Goal: Information Seeking & Learning: Learn about a topic

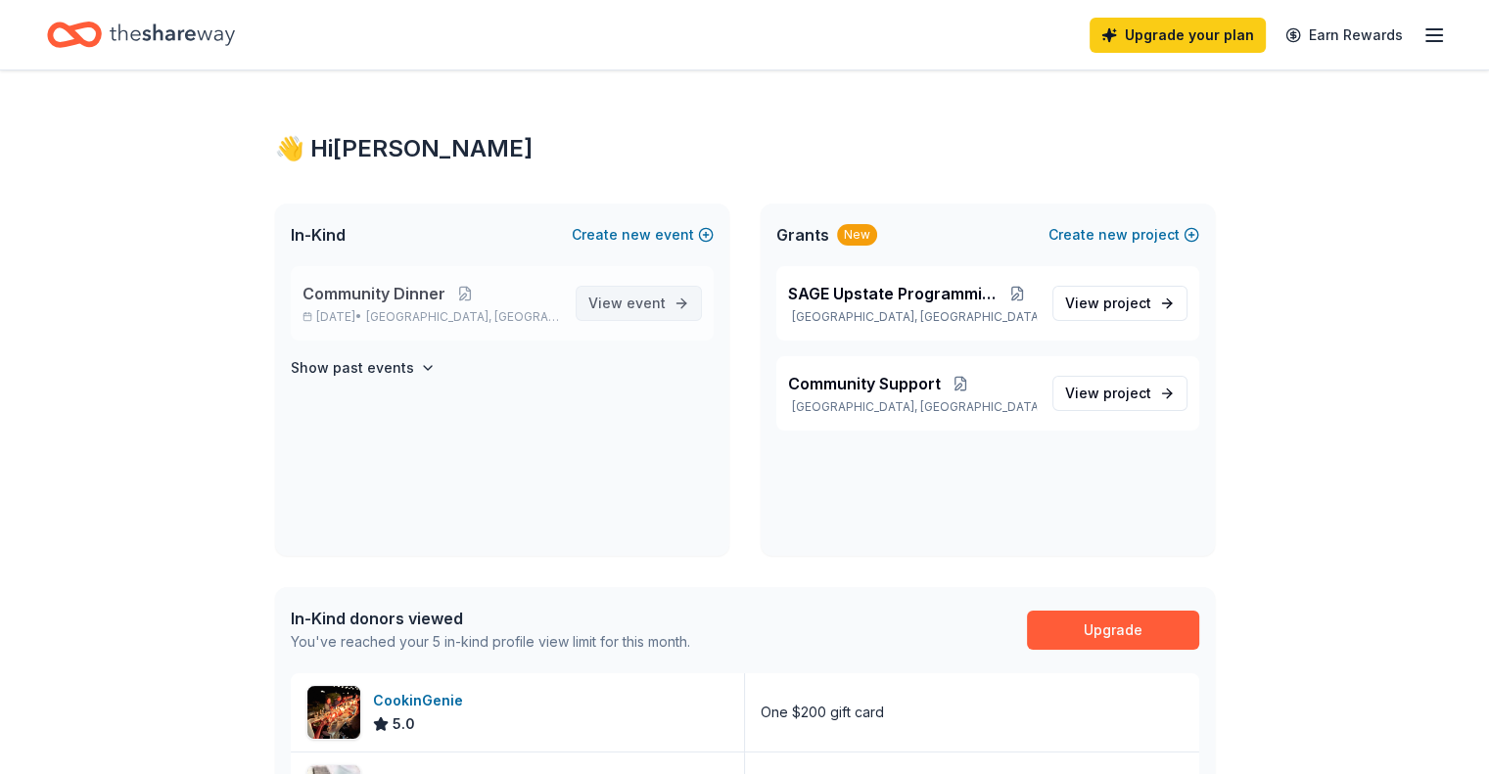
click at [673, 301] on link "View event" at bounding box center [639, 303] width 126 height 35
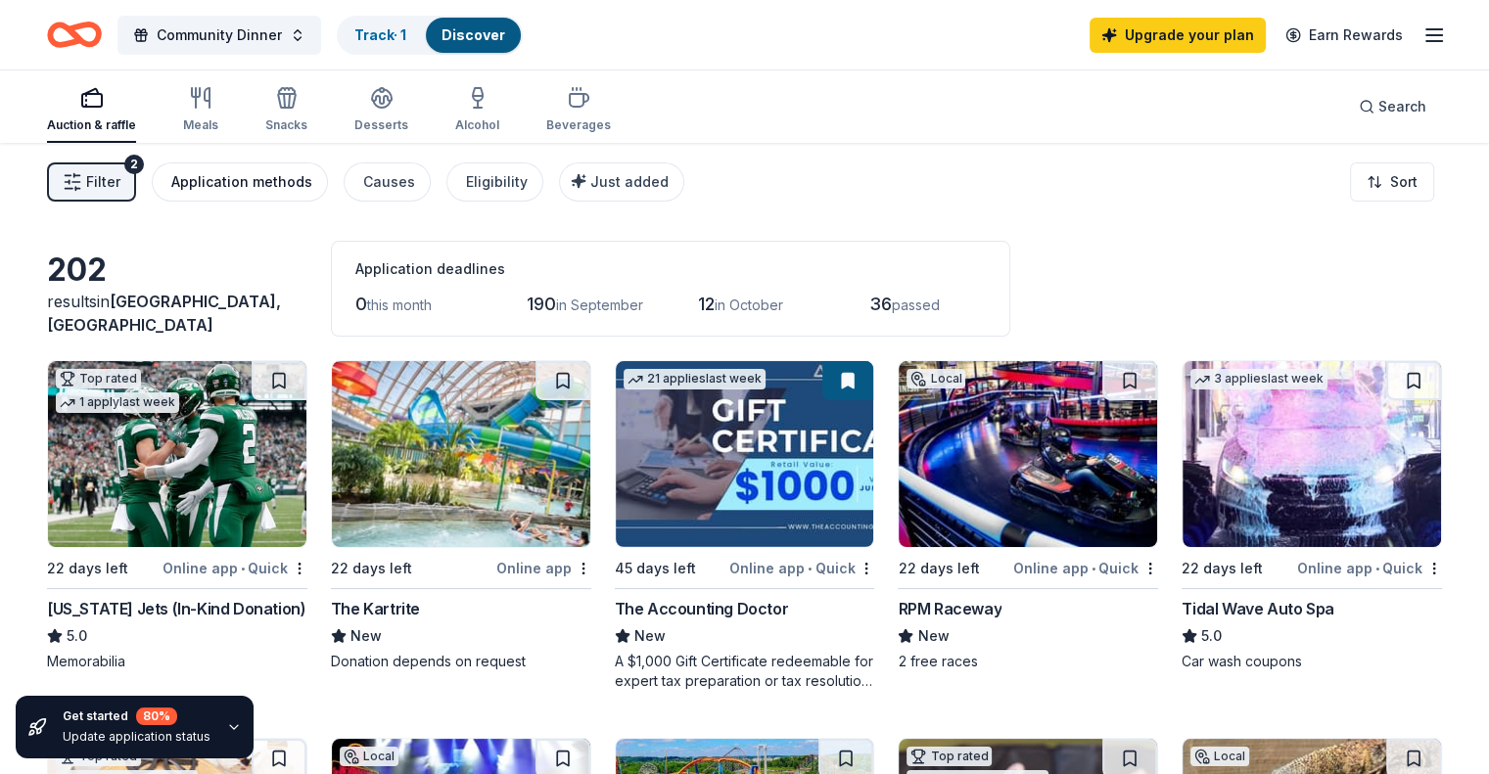
click at [305, 185] on div "Application methods" at bounding box center [241, 181] width 141 height 23
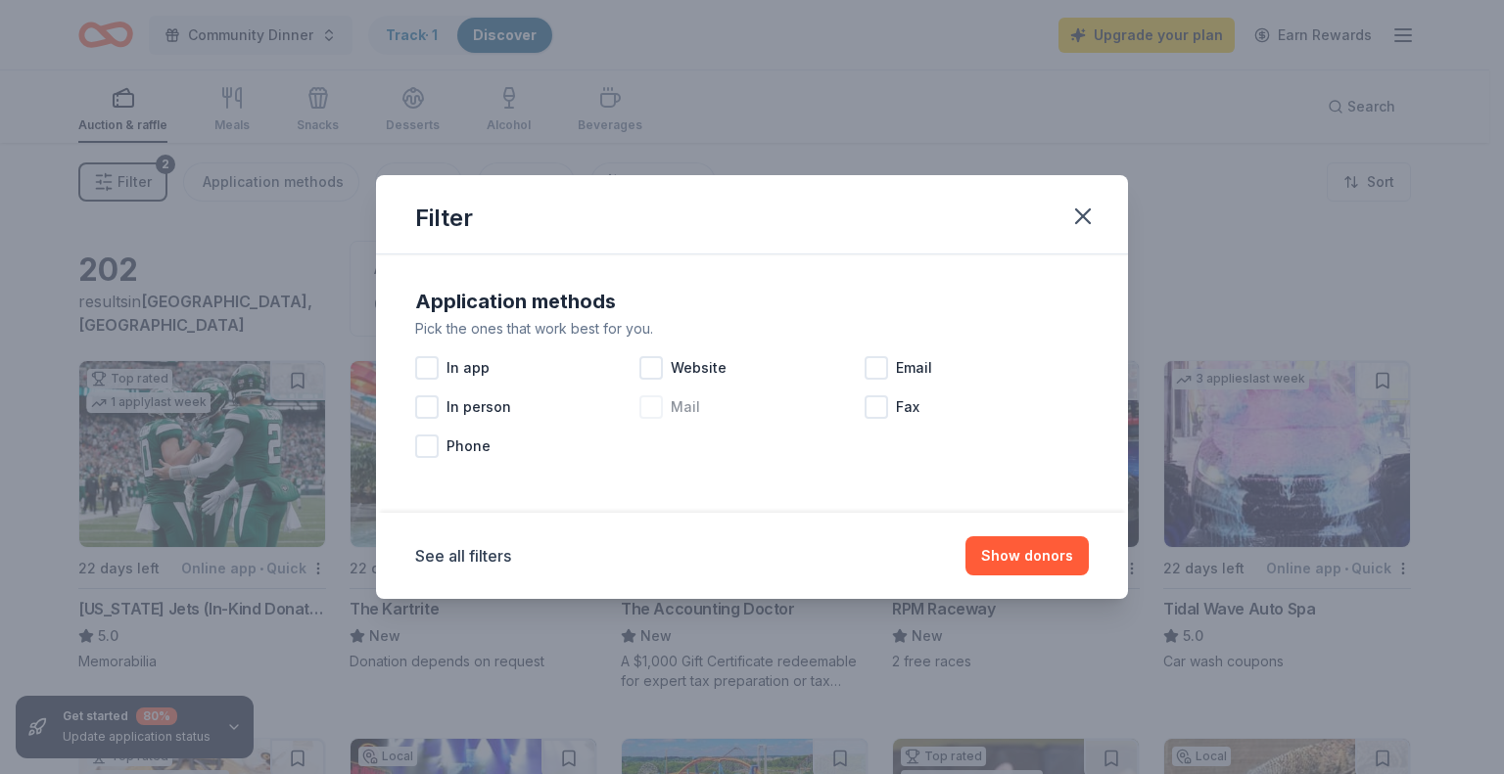
click at [658, 418] on div at bounding box center [650, 406] width 23 height 23
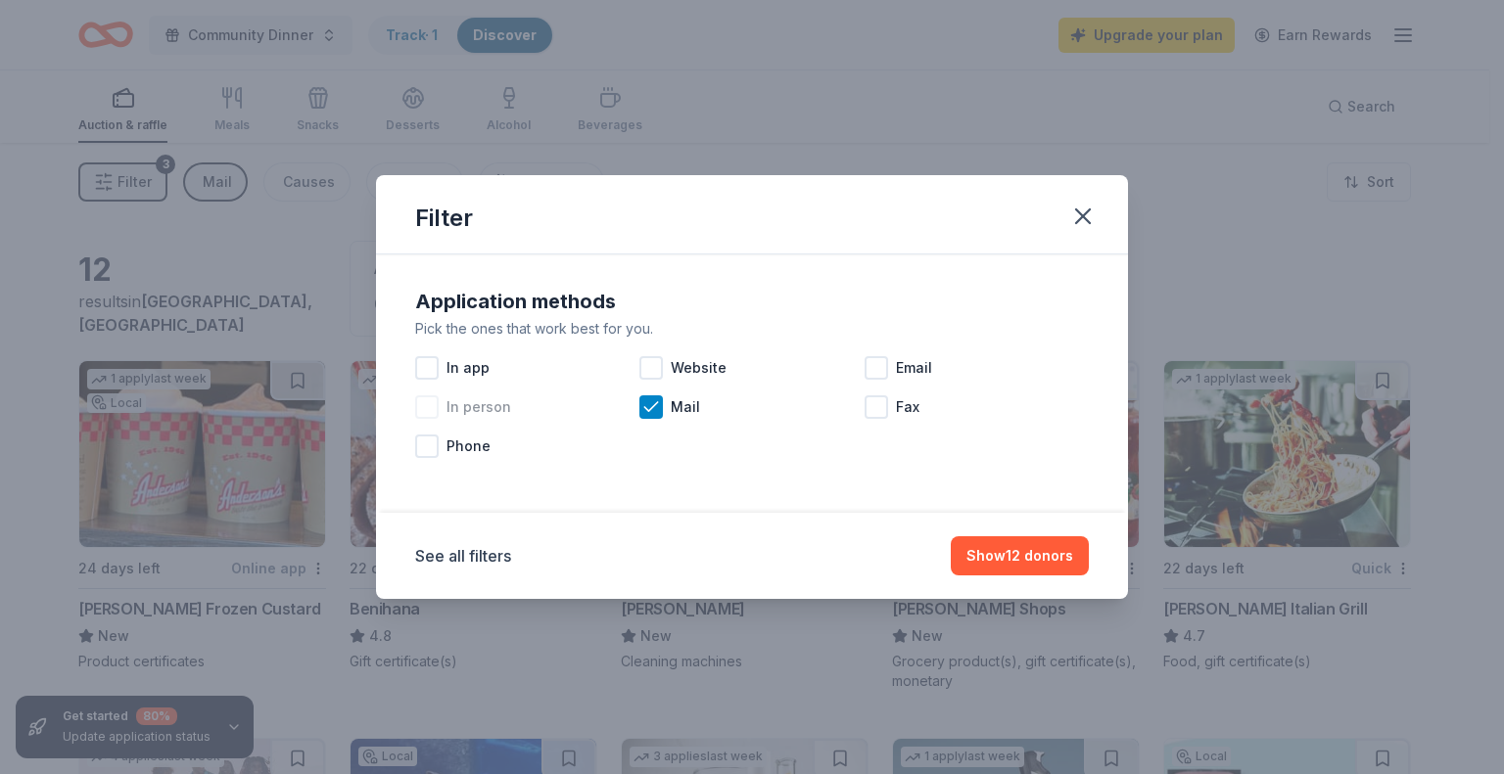
click at [419, 407] on div at bounding box center [426, 406] width 23 height 23
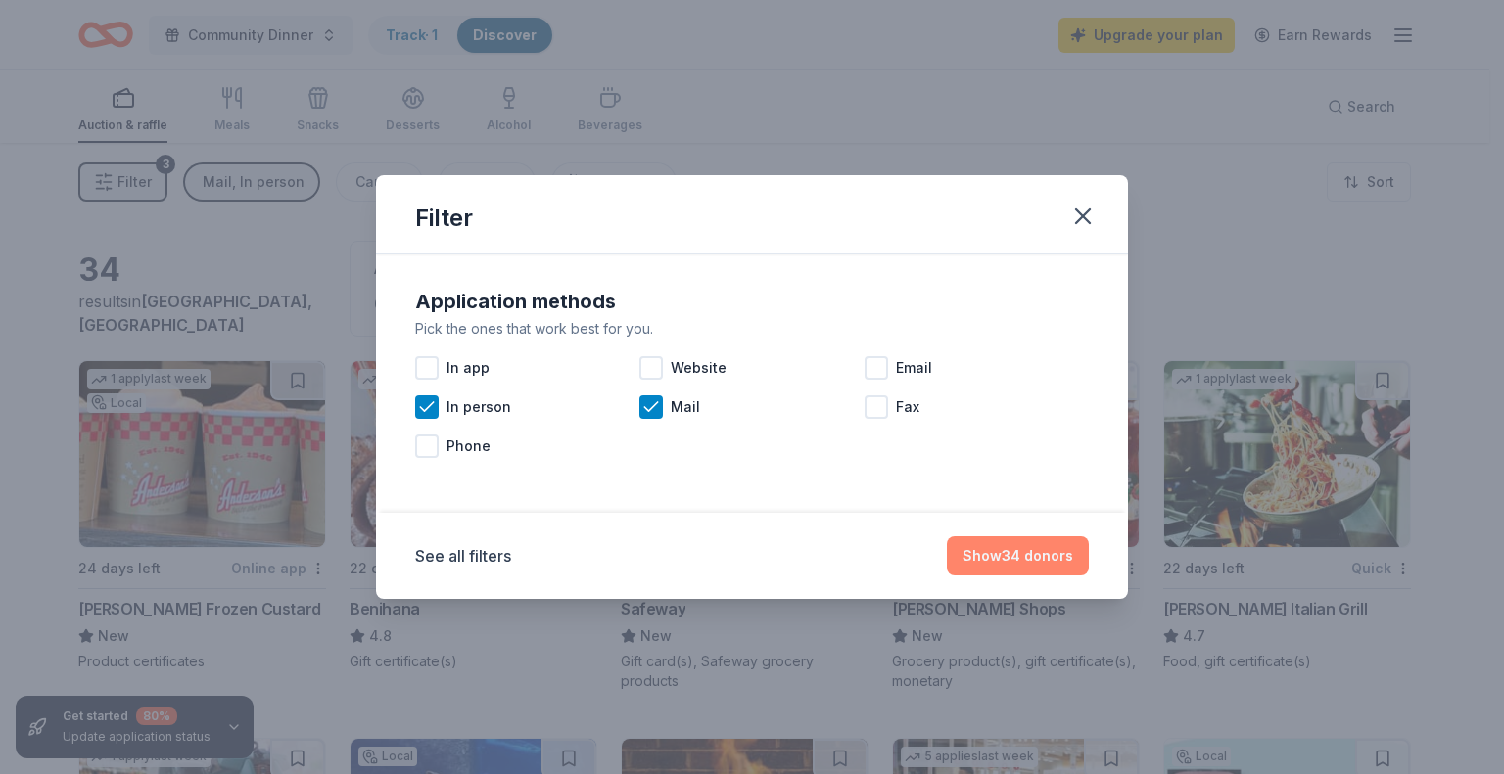
click at [1018, 547] on button "Show 34 donors" at bounding box center [1018, 555] width 142 height 39
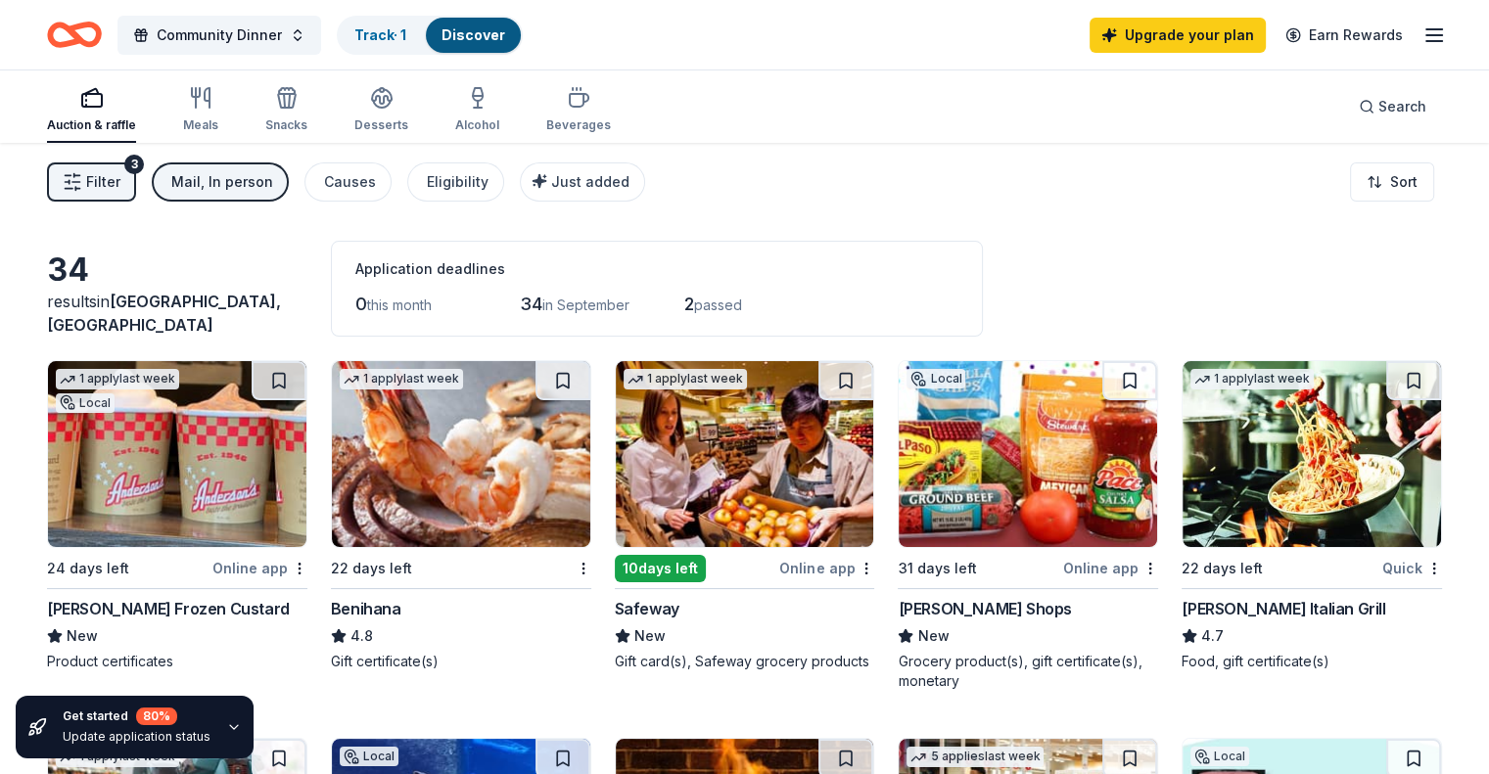
click at [1228, 543] on img at bounding box center [1312, 454] width 258 height 186
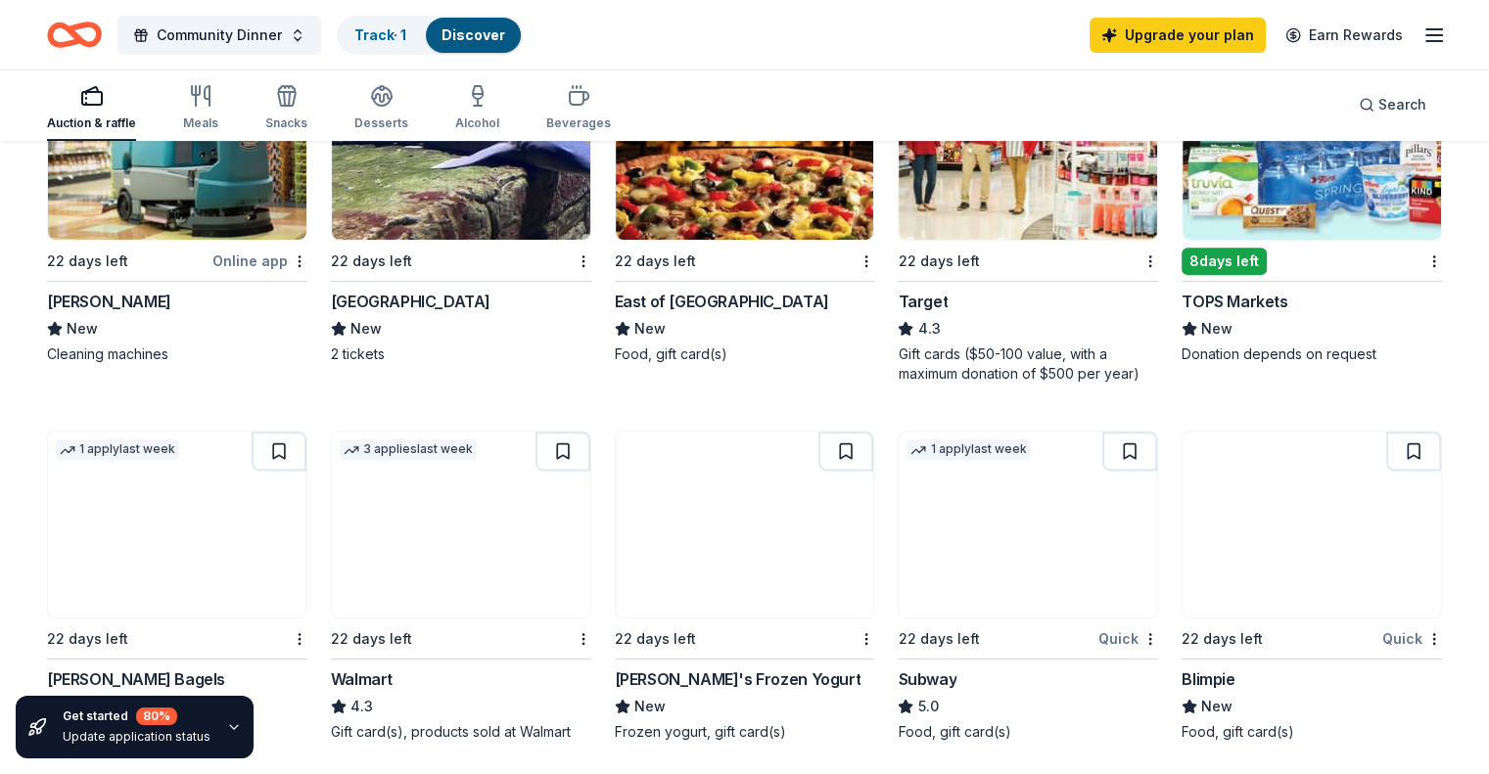
scroll to position [979, 0]
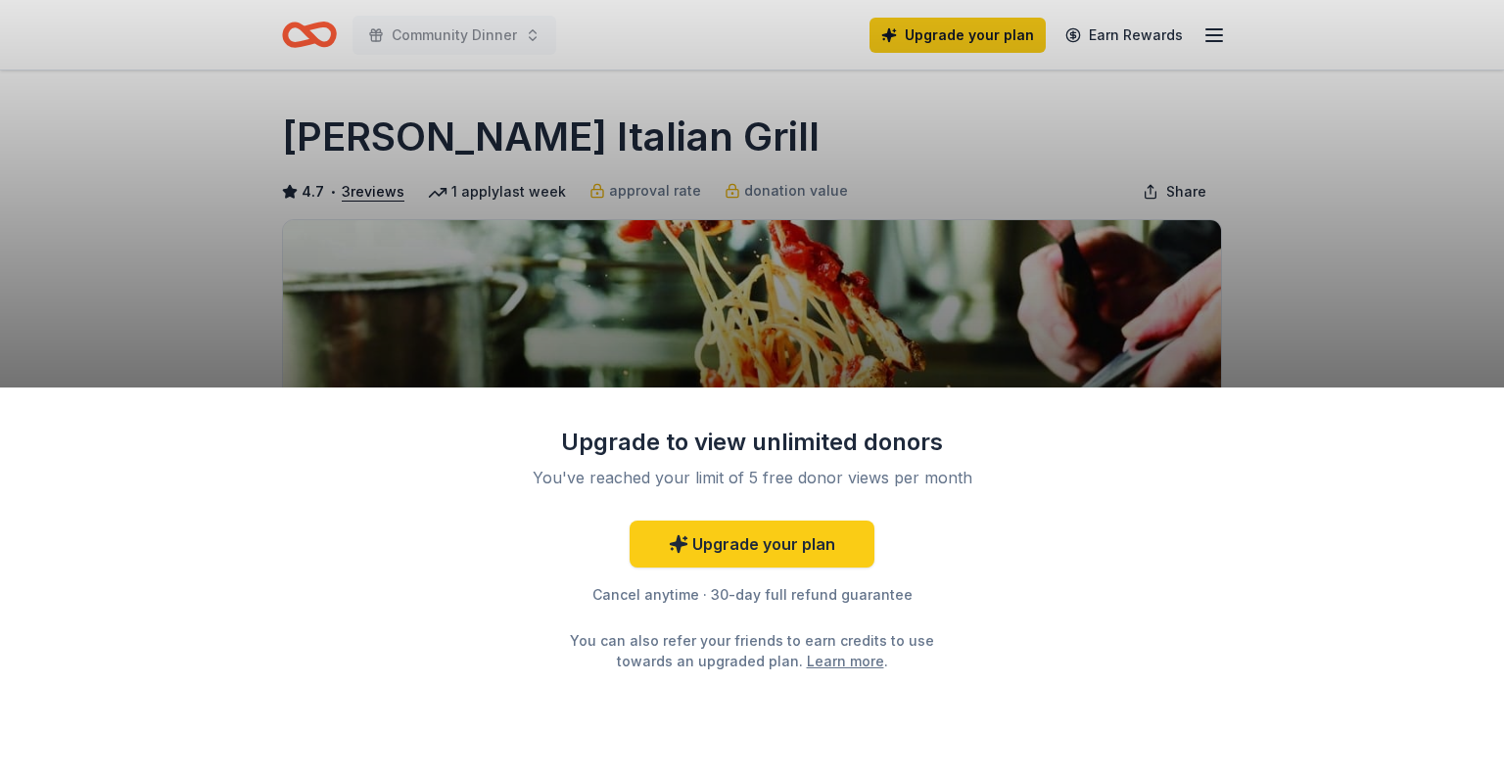
click at [1414, 199] on div "Upgrade to view unlimited donors You've reached your limit of 5 free donor view…" at bounding box center [752, 387] width 1504 height 774
